Goal: Information Seeking & Learning: Learn about a topic

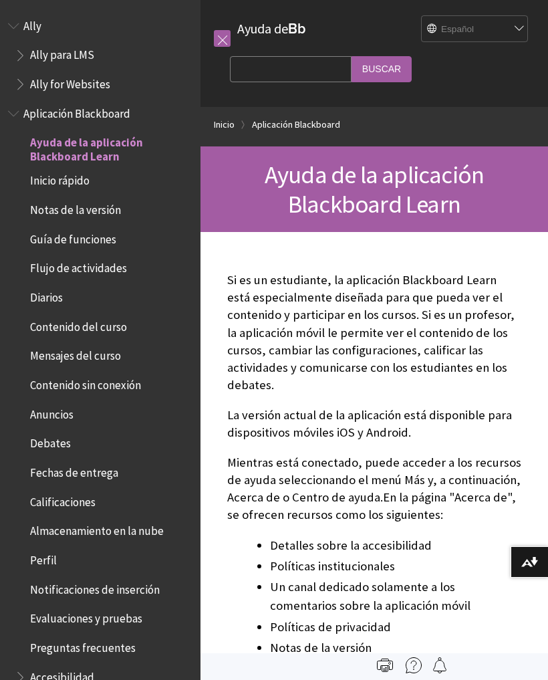
scroll to position [110, 0]
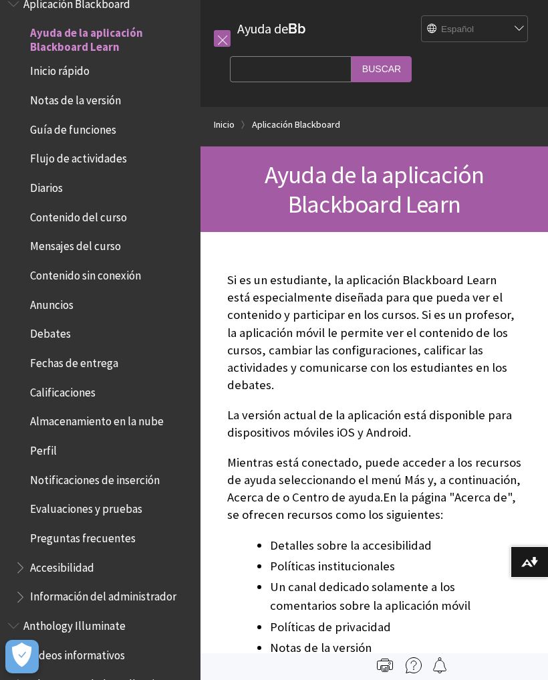
click at [60, 439] on span "Perfil" at bounding box center [104, 450] width 178 height 23
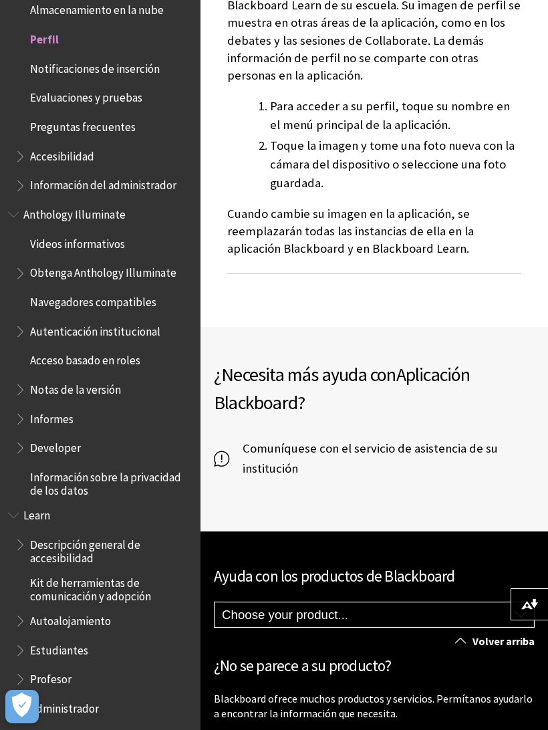
scroll to position [498, 0]
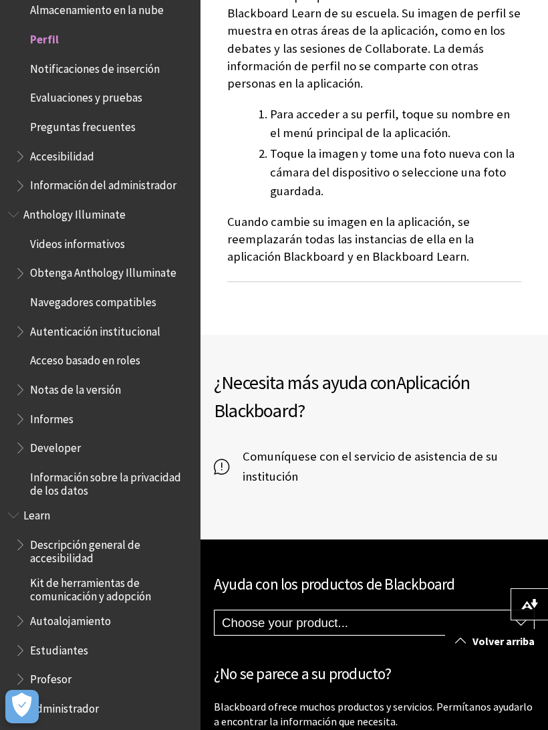
click at [41, 145] on span "Accesibilidad" at bounding box center [62, 154] width 64 height 18
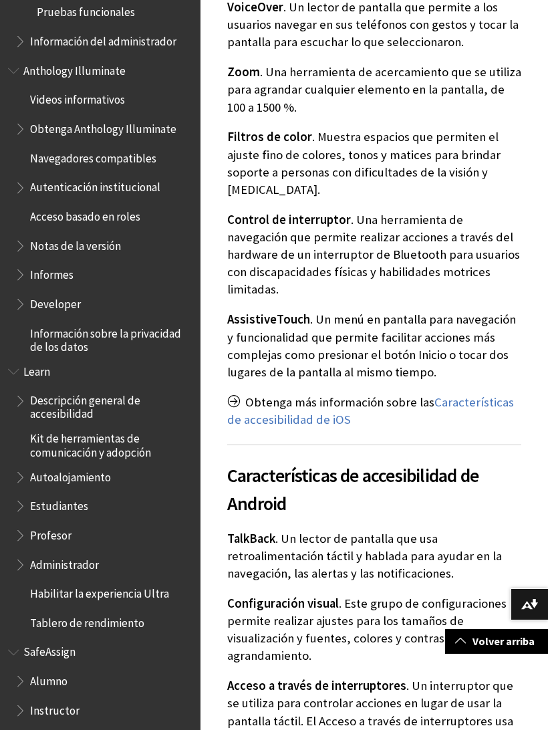
scroll to position [693, 0]
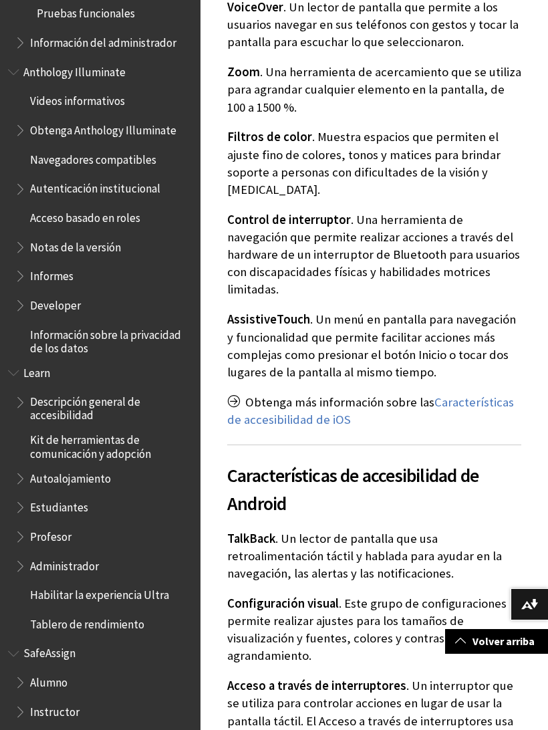
click at [90, 672] on span "Alumno" at bounding box center [104, 683] width 178 height 23
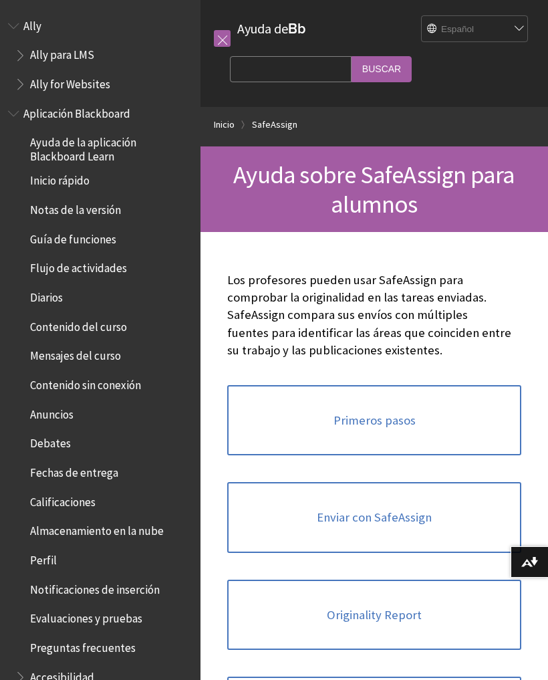
click at [44, 184] on span "Inicio rápido" at bounding box center [60, 179] width 60 height 18
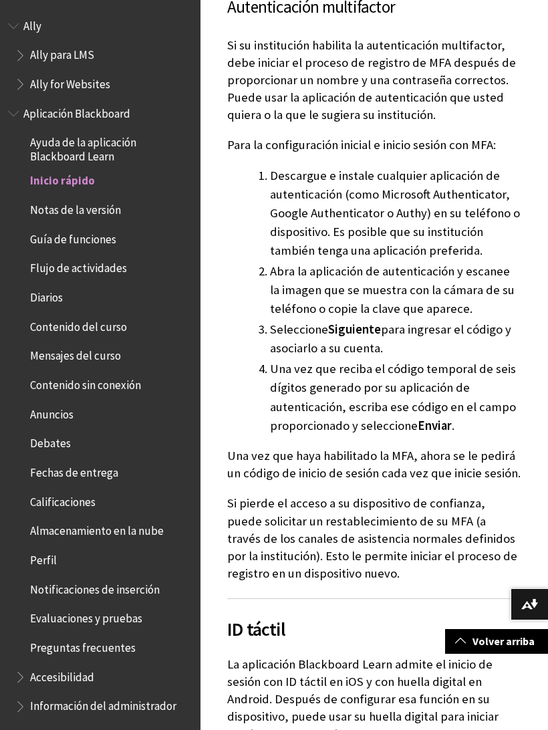
scroll to position [20, 0]
